Goal: Check status: Check status

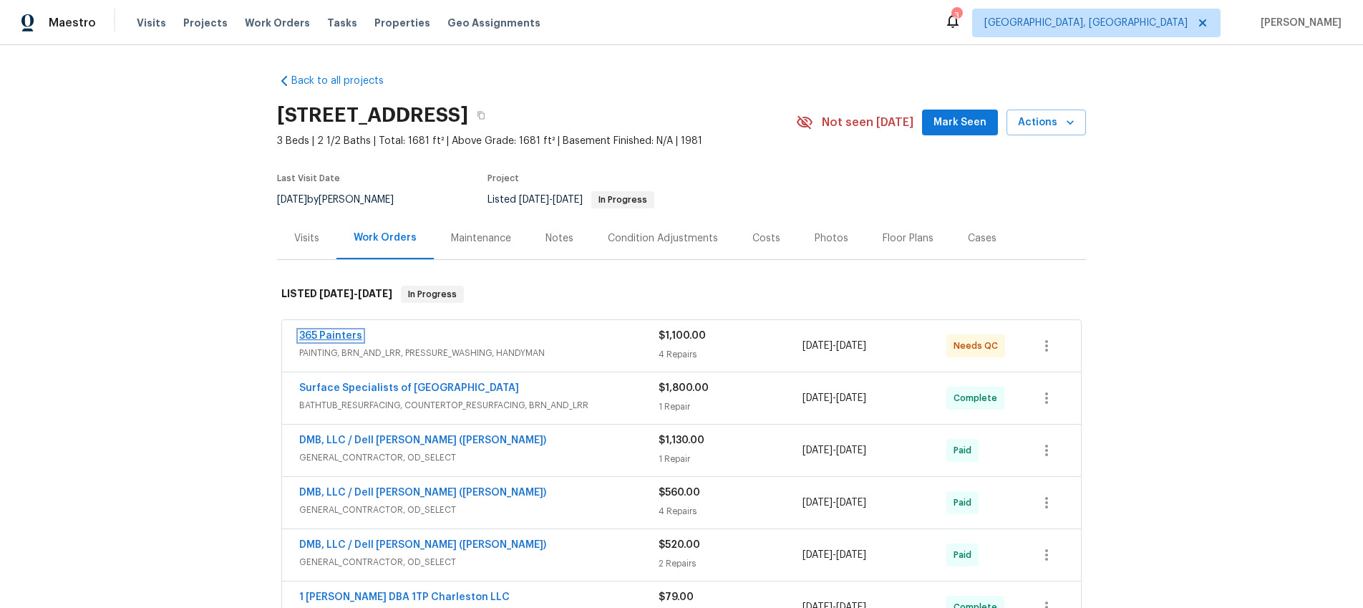
click at [351, 336] on link "365 Painters" at bounding box center [330, 336] width 63 height 10
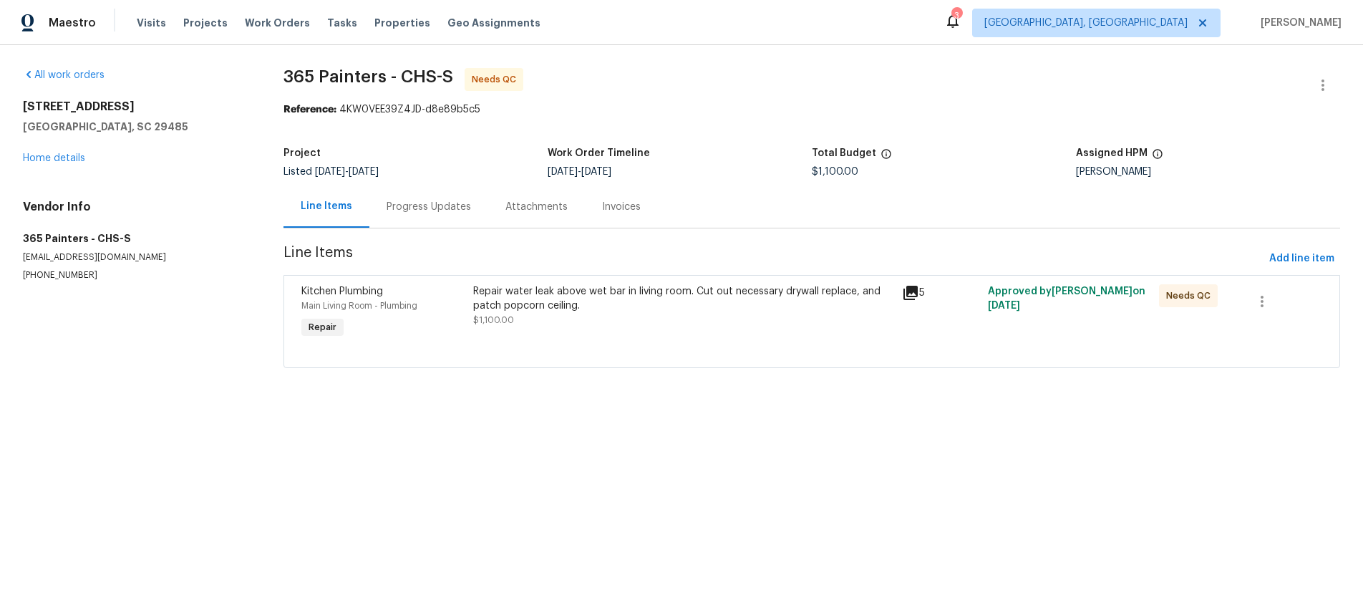
click at [911, 296] on icon at bounding box center [910, 293] width 14 height 14
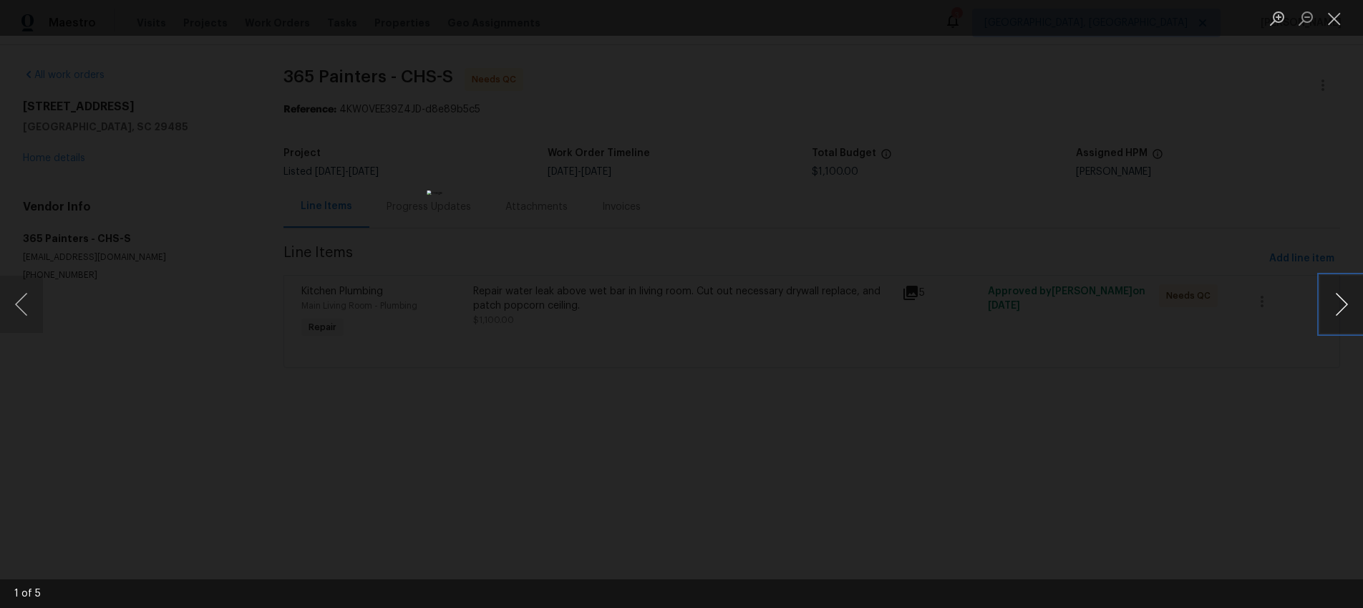
click at [1336, 303] on button "Next image" at bounding box center [1341, 304] width 43 height 57
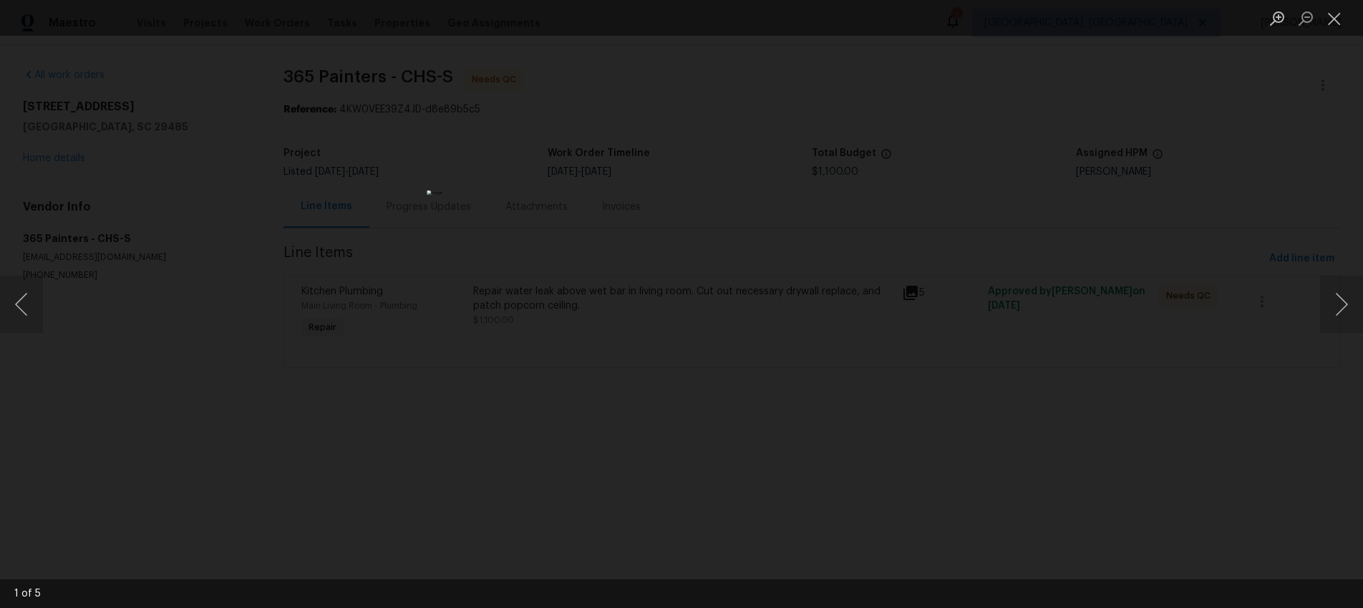
click at [866, 205] on div "Lightbox" at bounding box center [681, 304] width 1363 height 608
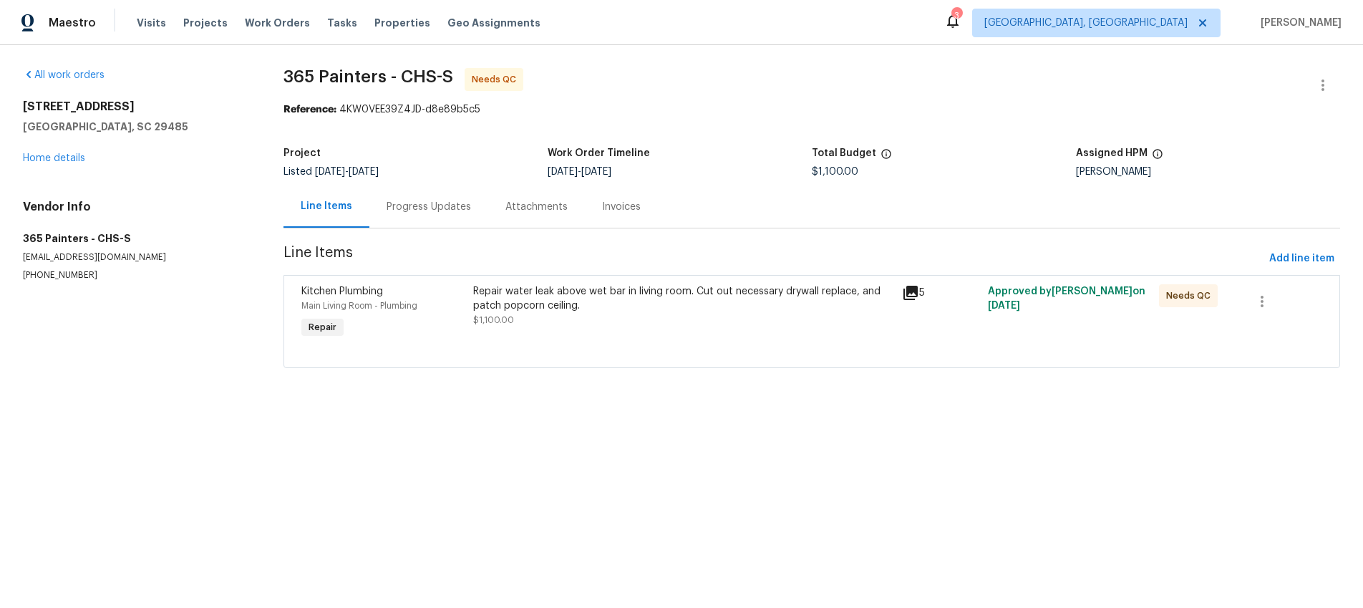
click at [914, 292] on icon at bounding box center [910, 293] width 14 height 14
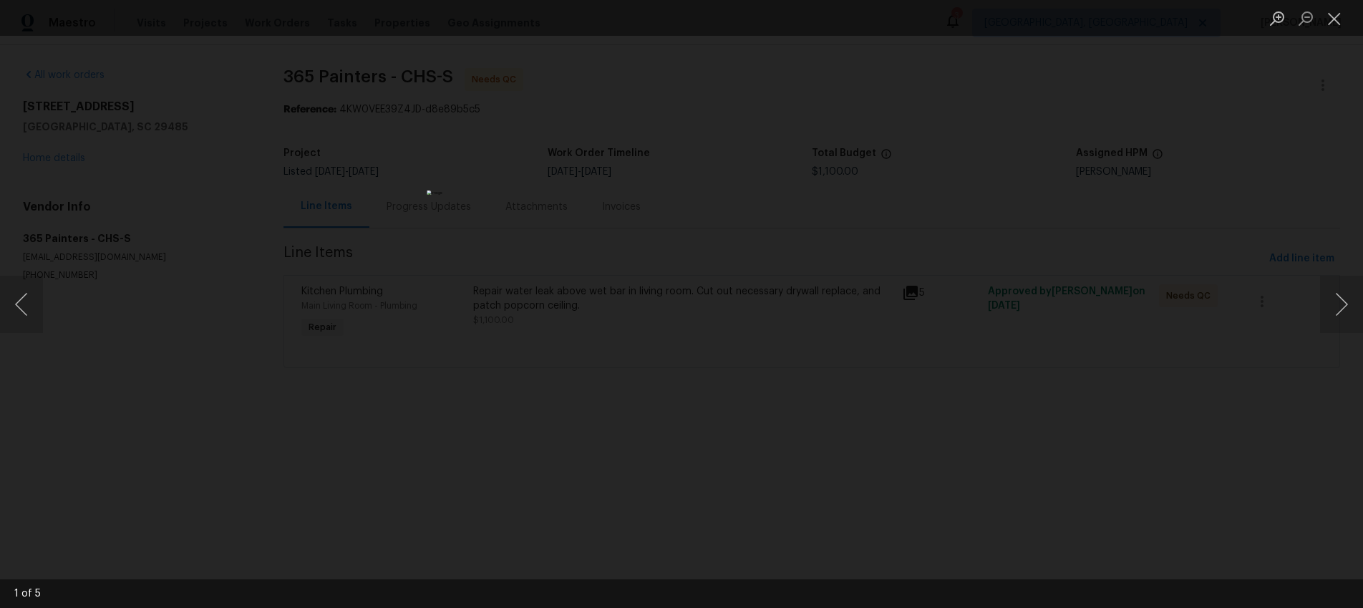
click at [828, 79] on div "Lightbox" at bounding box center [681, 304] width 1363 height 608
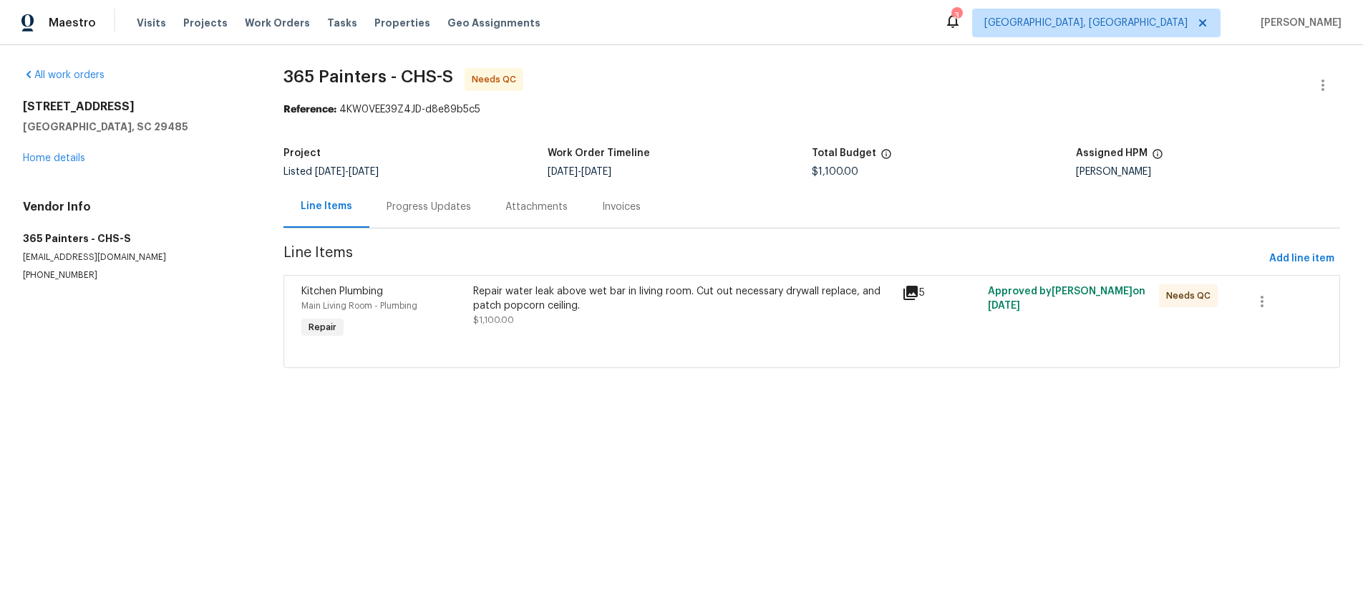
click at [418, 206] on div "Progress Updates" at bounding box center [428, 207] width 84 height 14
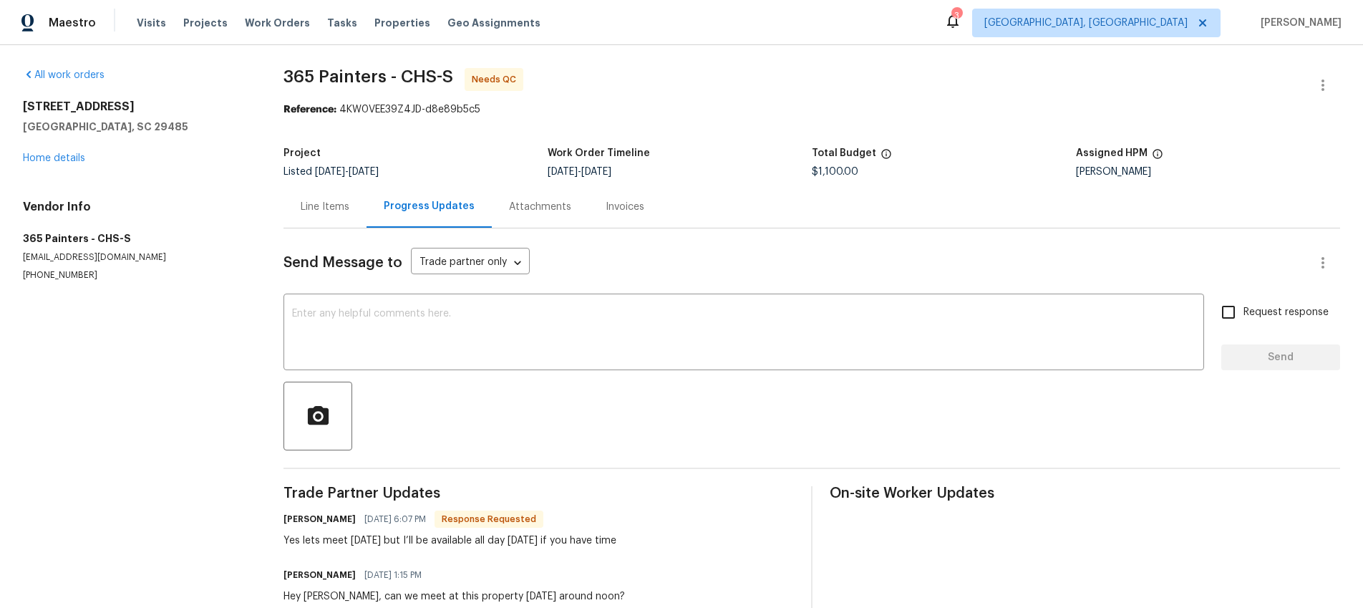
scroll to position [36, 0]
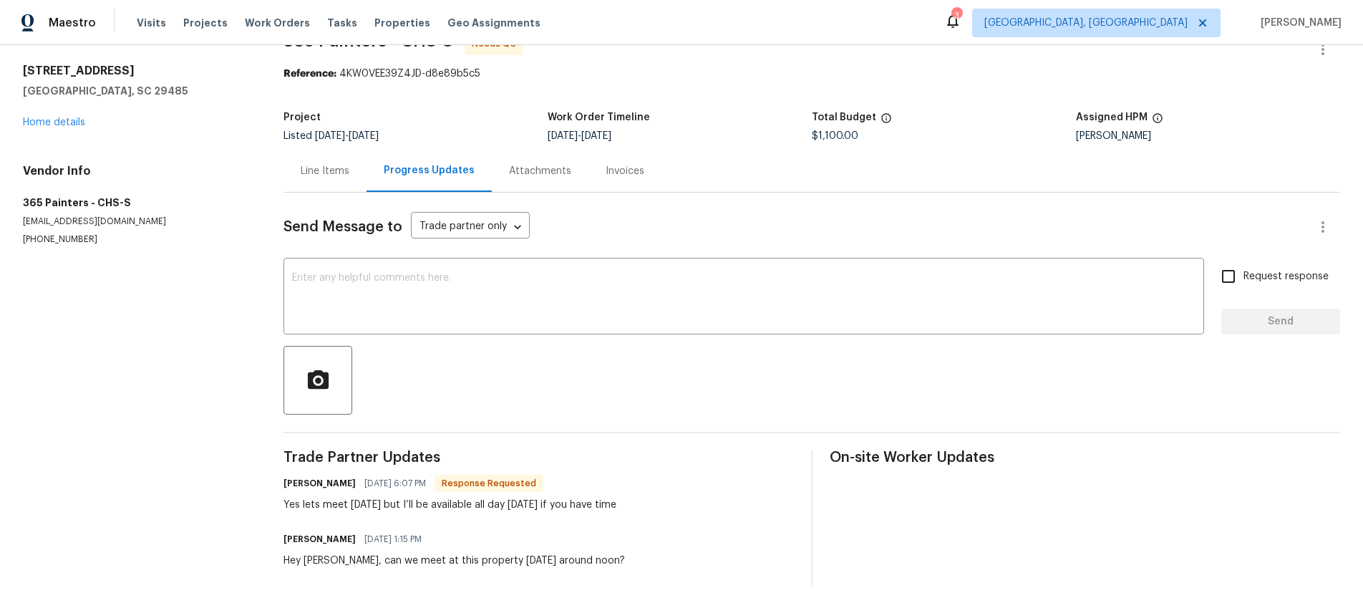
click at [622, 175] on div "Invoices" at bounding box center [624, 171] width 39 height 14
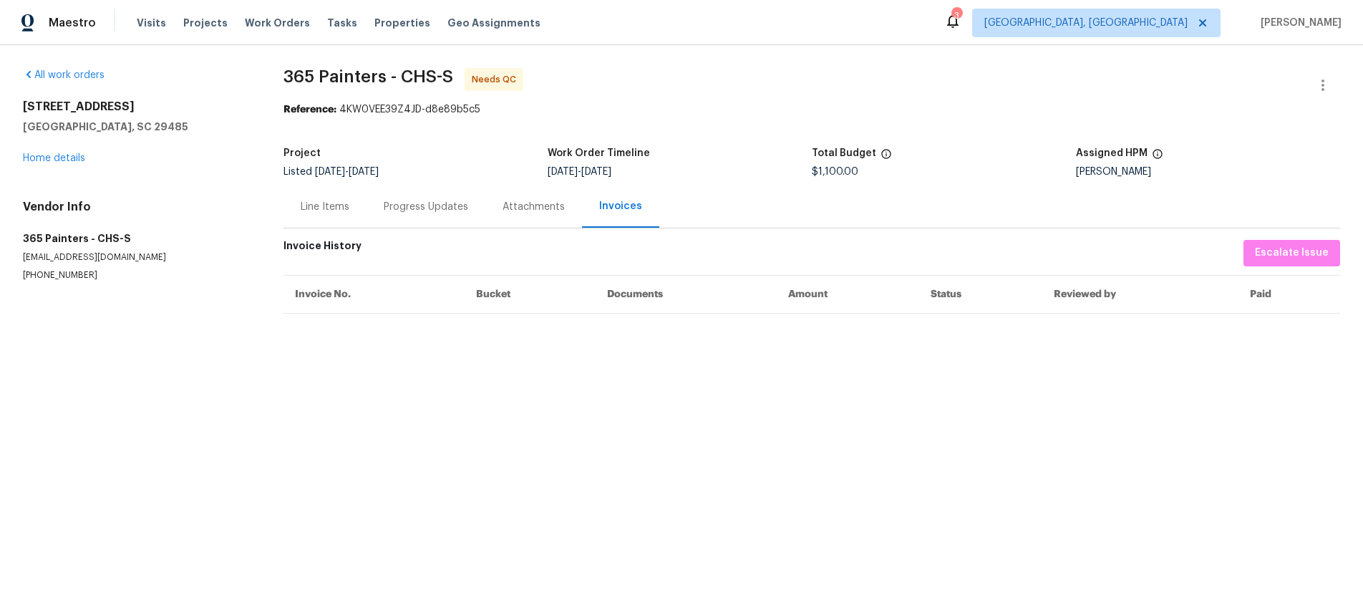
click at [339, 208] on div "Line Items" at bounding box center [325, 207] width 49 height 14
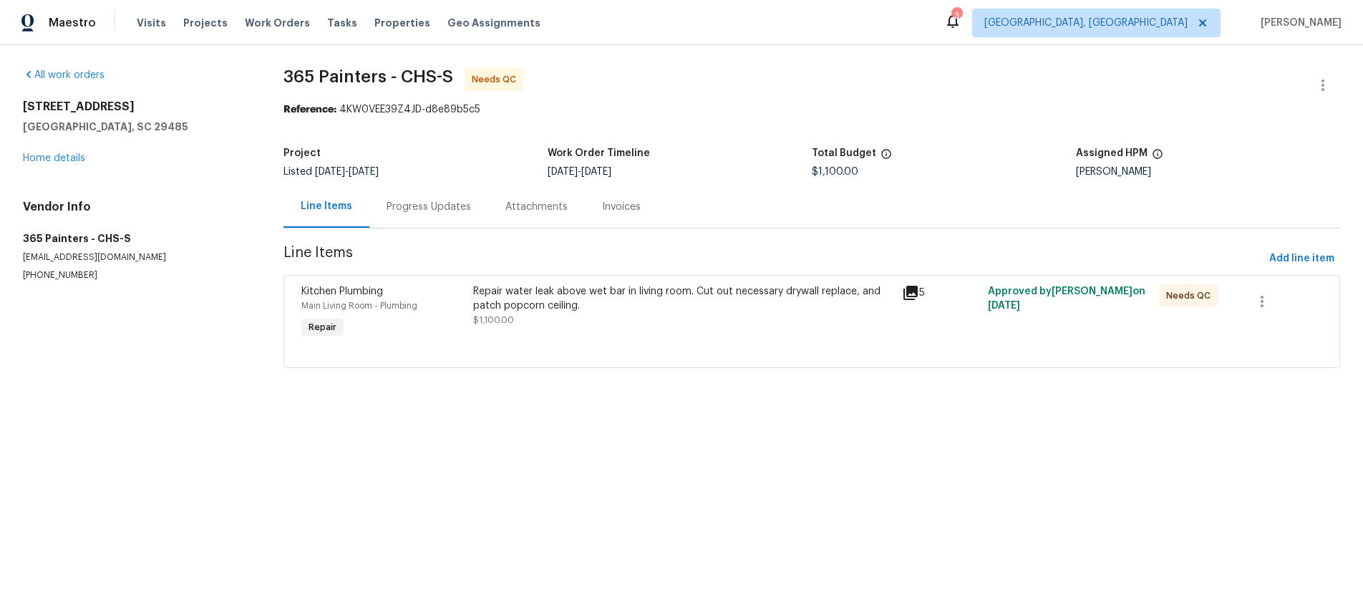
click at [911, 295] on icon at bounding box center [910, 292] width 17 height 17
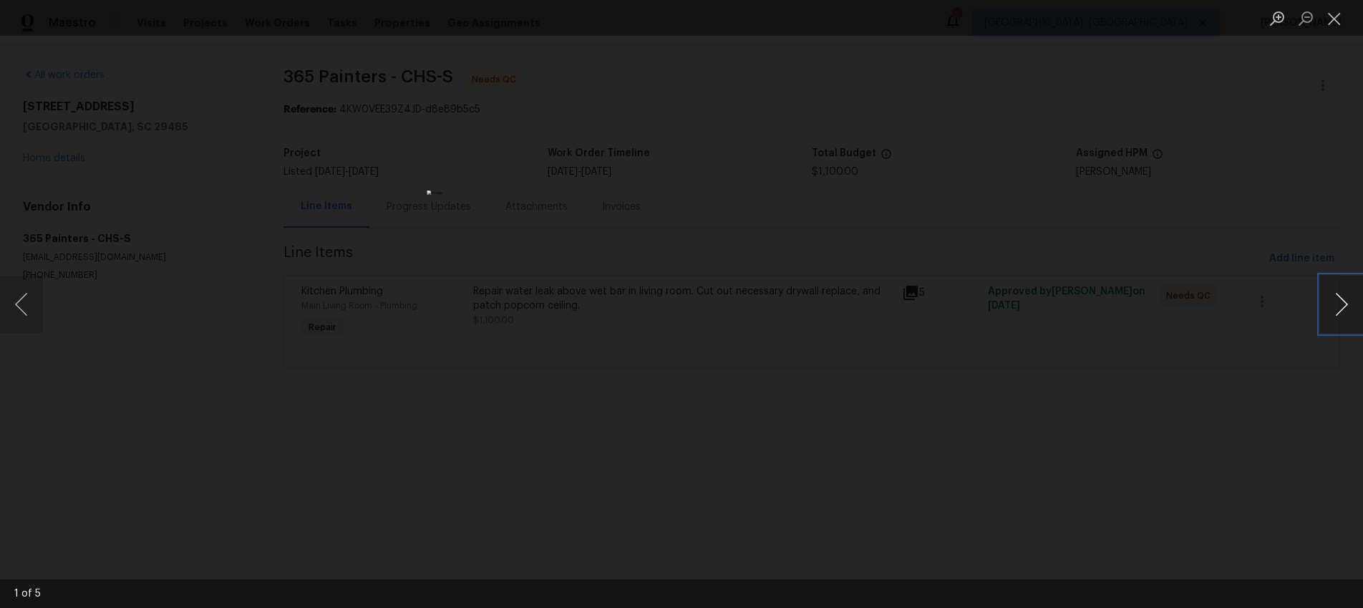
click at [1345, 299] on button "Next image" at bounding box center [1341, 304] width 43 height 57
click at [1345, 300] on button "Next image" at bounding box center [1341, 304] width 43 height 57
click at [1345, 301] on button "Next image" at bounding box center [1341, 304] width 43 height 57
